Goal: Transaction & Acquisition: Purchase product/service

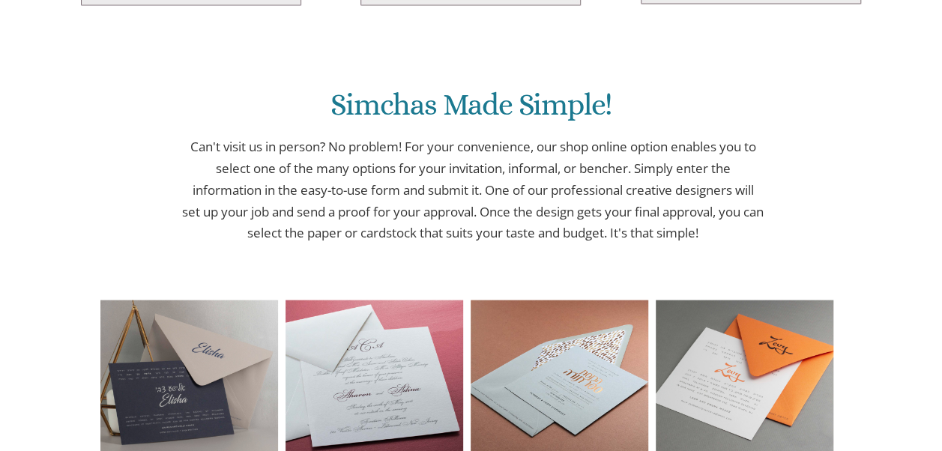
scroll to position [1183, 0]
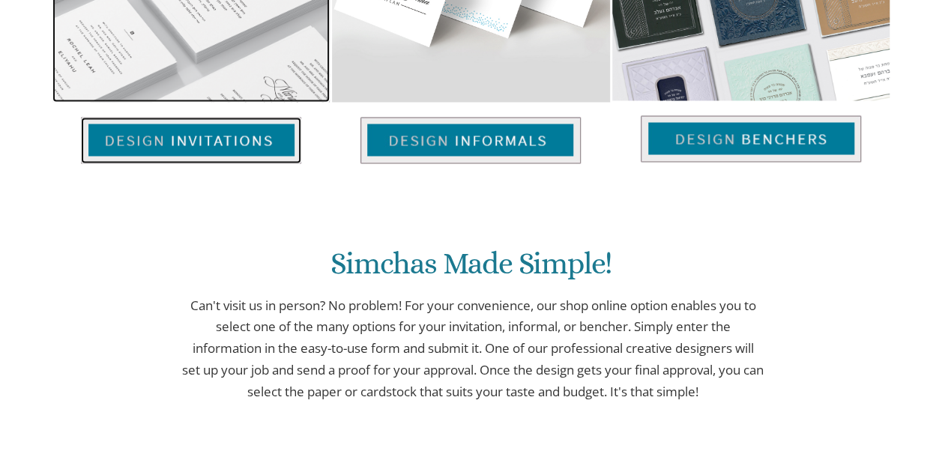
click at [247, 121] on img at bounding box center [191, 140] width 220 height 46
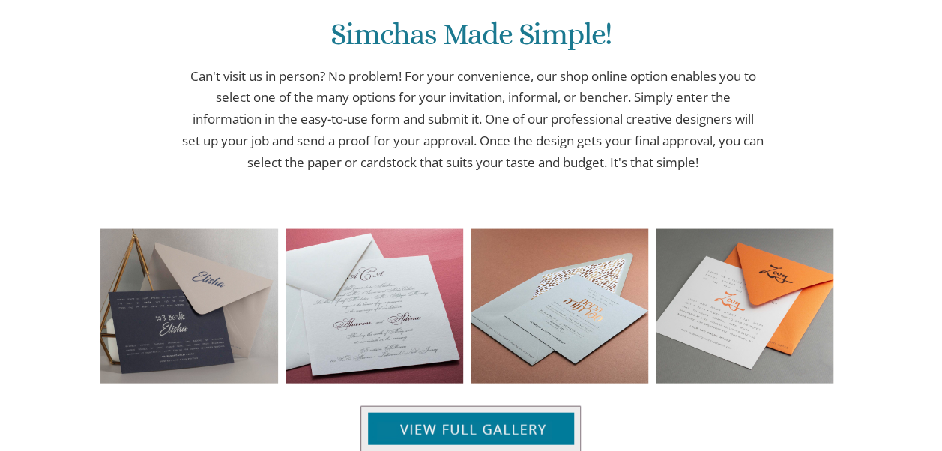
scroll to position [1552, 0]
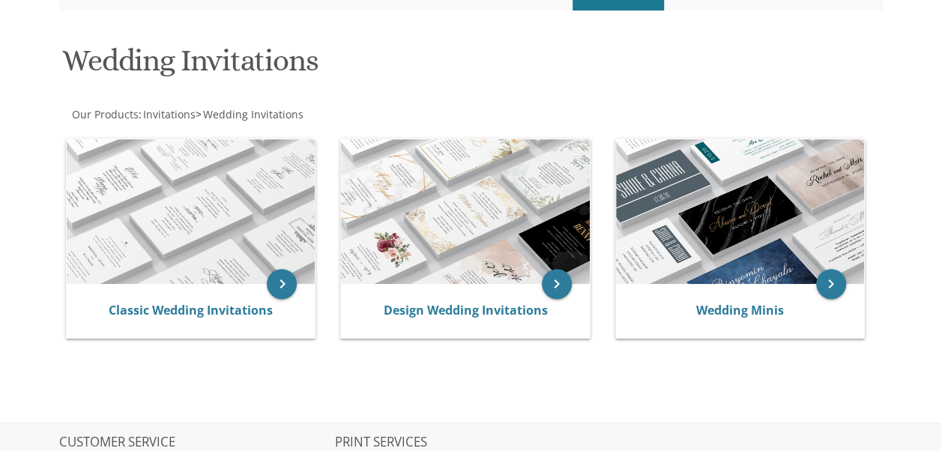
scroll to position [238, 0]
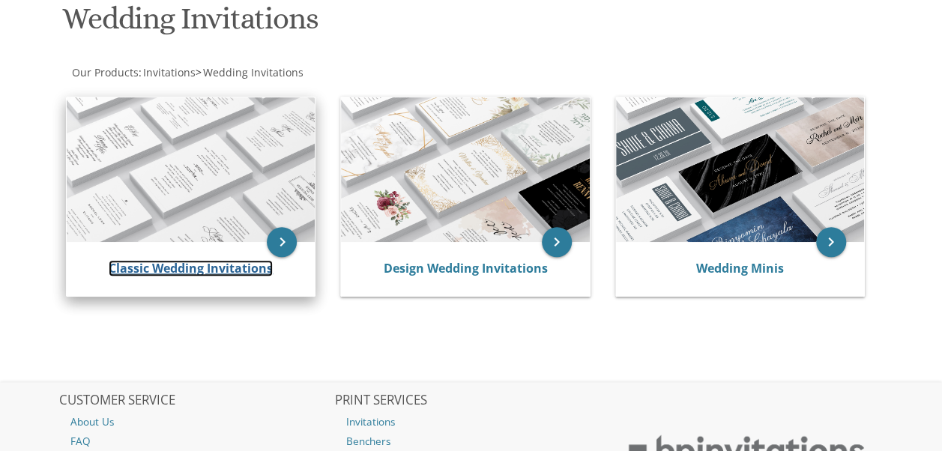
click at [193, 262] on link "Classic Wedding Invitations" at bounding box center [191, 268] width 164 height 16
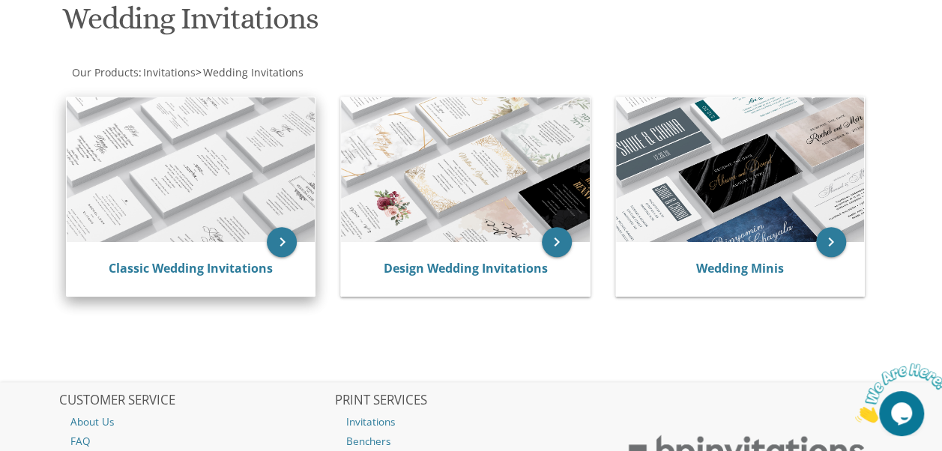
click at [193, 171] on img at bounding box center [191, 169] width 248 height 145
click at [286, 247] on icon "keyboard_arrow_right" at bounding box center [282, 242] width 30 height 30
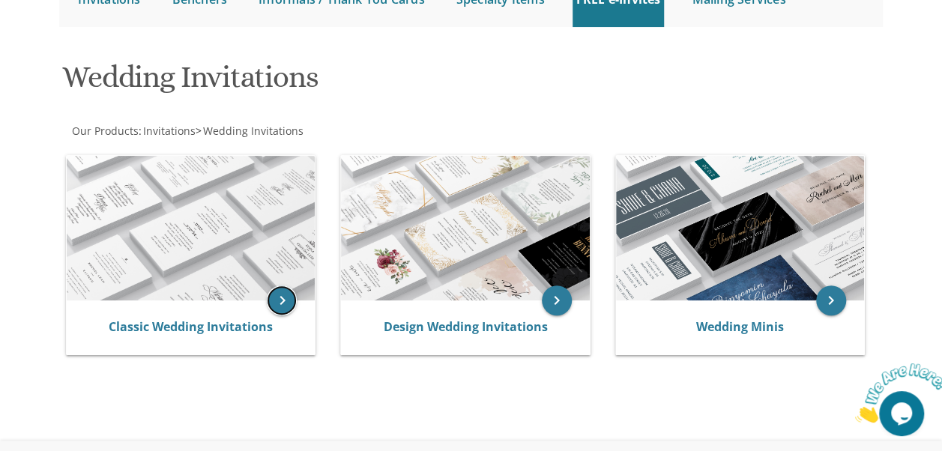
scroll to position [259, 0]
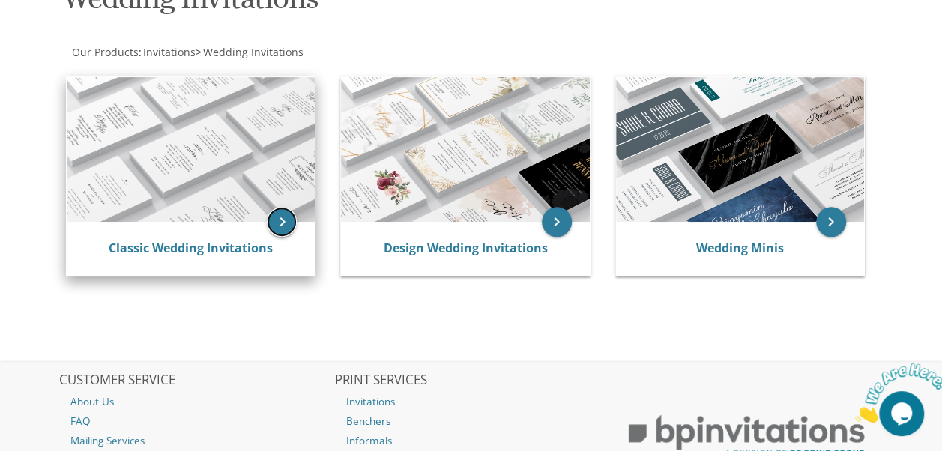
click at [282, 220] on icon "keyboard_arrow_right" at bounding box center [282, 222] width 30 height 30
click at [213, 175] on img at bounding box center [191, 149] width 248 height 145
click at [296, 217] on icon "keyboard_arrow_right" at bounding box center [282, 222] width 30 height 30
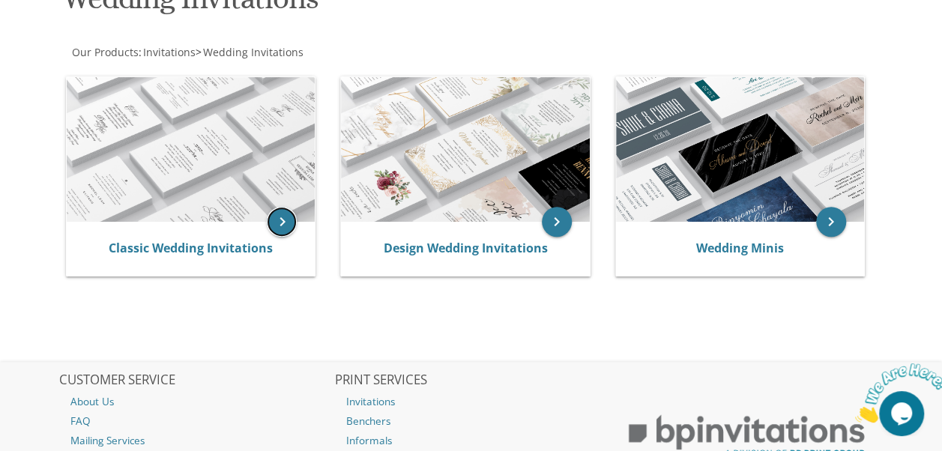
scroll to position [400, 0]
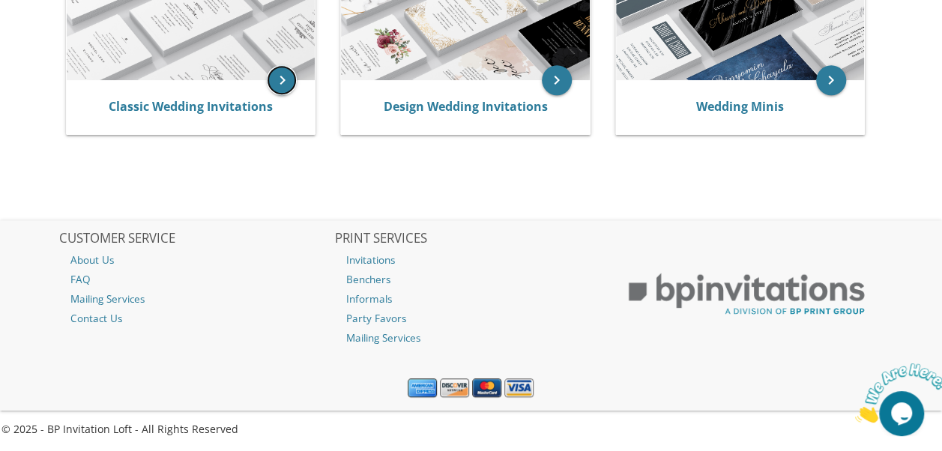
drag, startPoint x: 948, startPoint y: 158, endPoint x: 36, endPoint y: 44, distance: 918.8
click at [890, 418] on img at bounding box center [901, 393] width 93 height 59
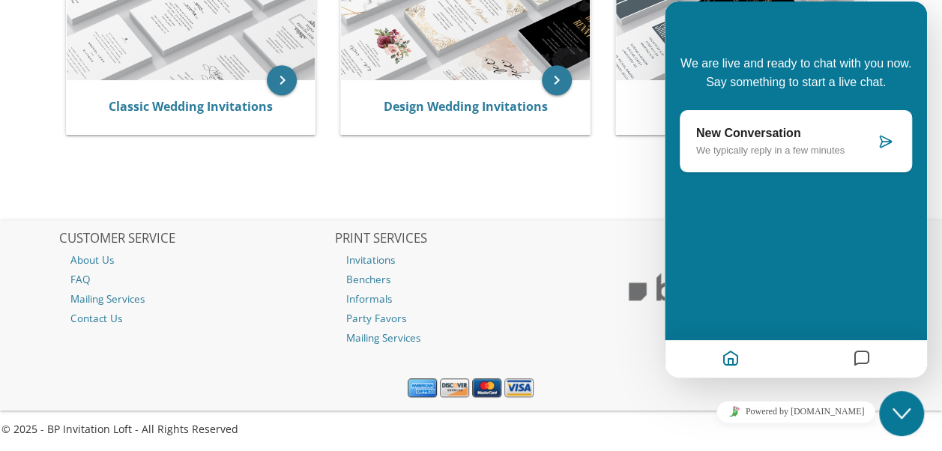
click at [890, 418] on div "Close Chat This icon closes the chat window." at bounding box center [901, 414] width 45 height 18
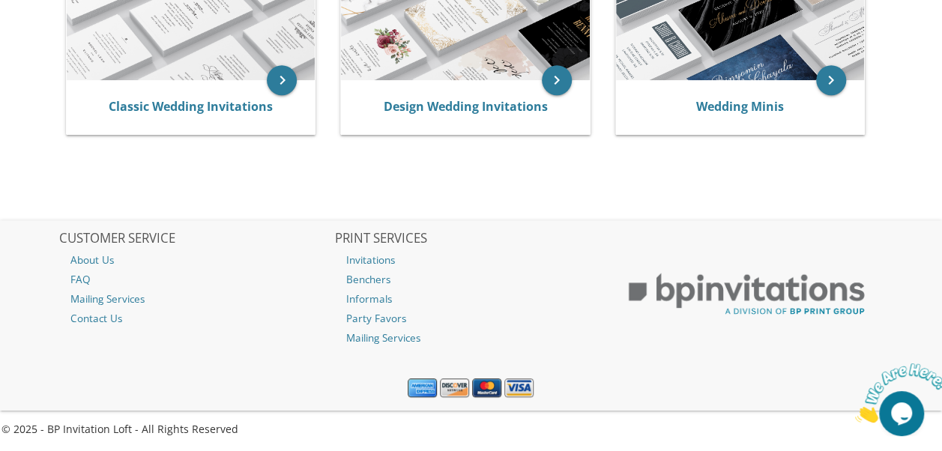
scroll to position [6, 0]
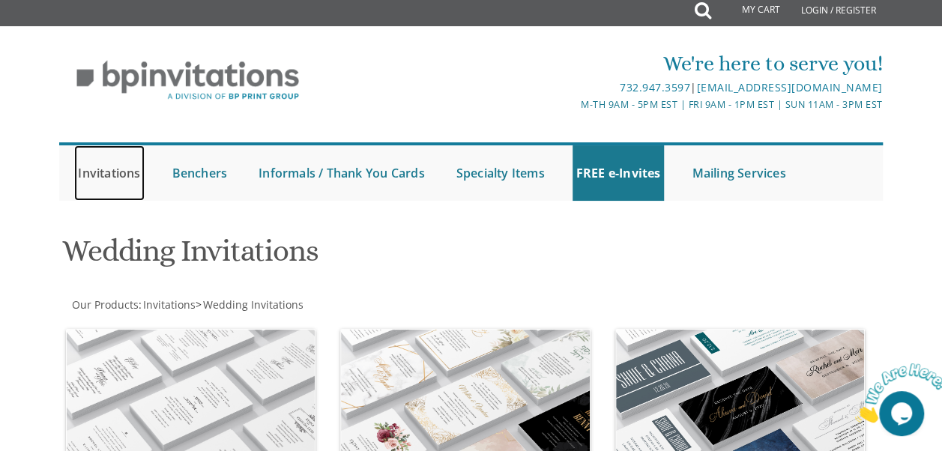
click at [121, 165] on link "Invitations" at bounding box center [109, 172] width 70 height 55
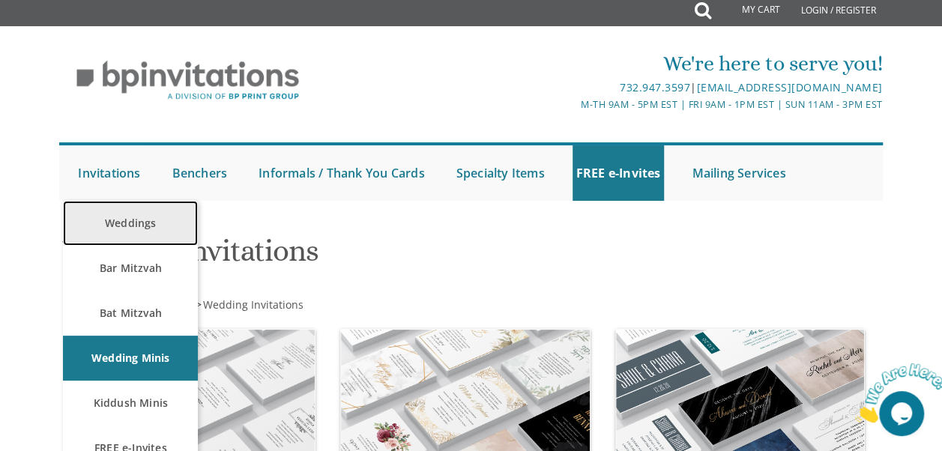
click at [125, 220] on link "Weddings" at bounding box center [130, 223] width 135 height 45
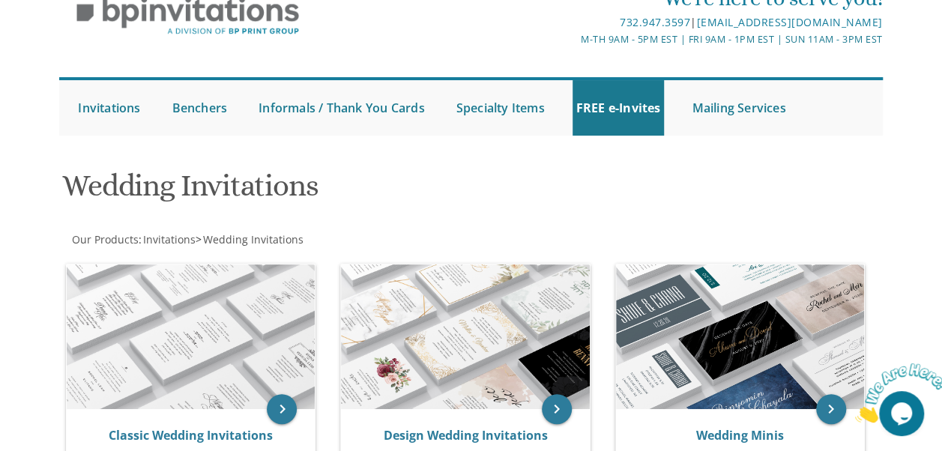
scroll to position [400, 0]
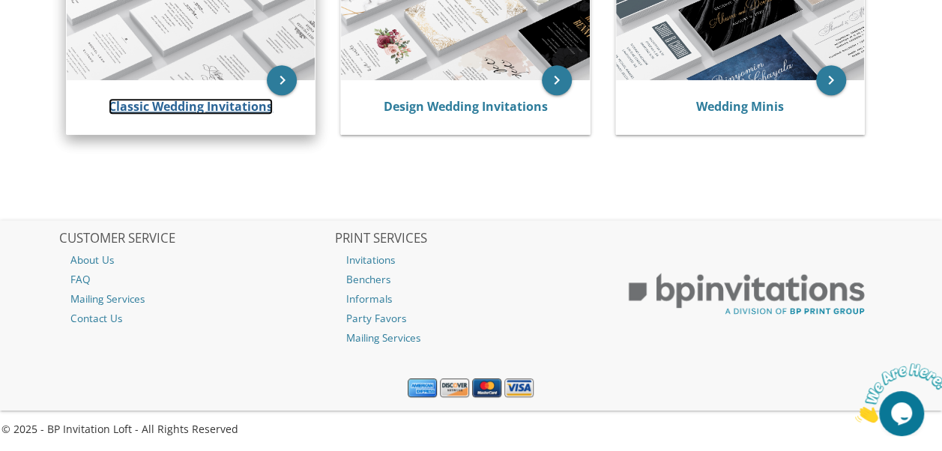
click at [253, 102] on link "Classic Wedding Invitations" at bounding box center [191, 106] width 164 height 16
click at [247, 103] on link "Classic Wedding Invitations" at bounding box center [191, 106] width 164 height 16
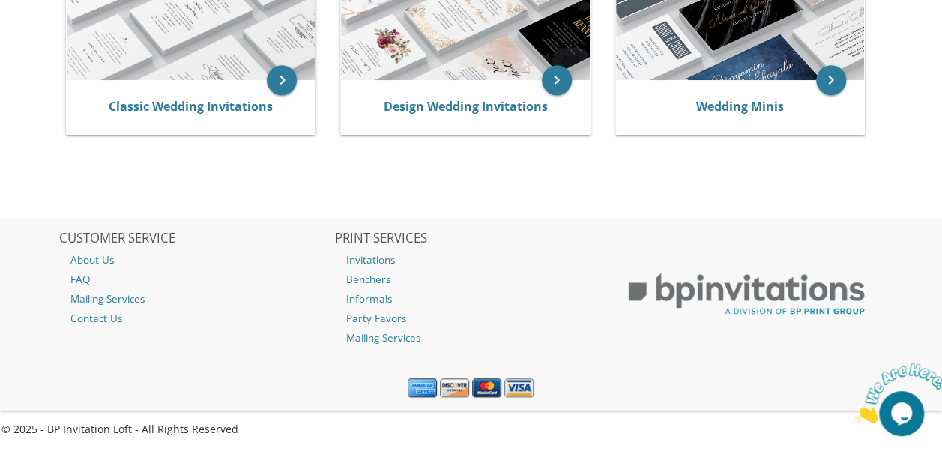
click at [855, 412] on icon "Close" at bounding box center [855, 418] width 0 height 13
